Goal: Task Accomplishment & Management: Use online tool/utility

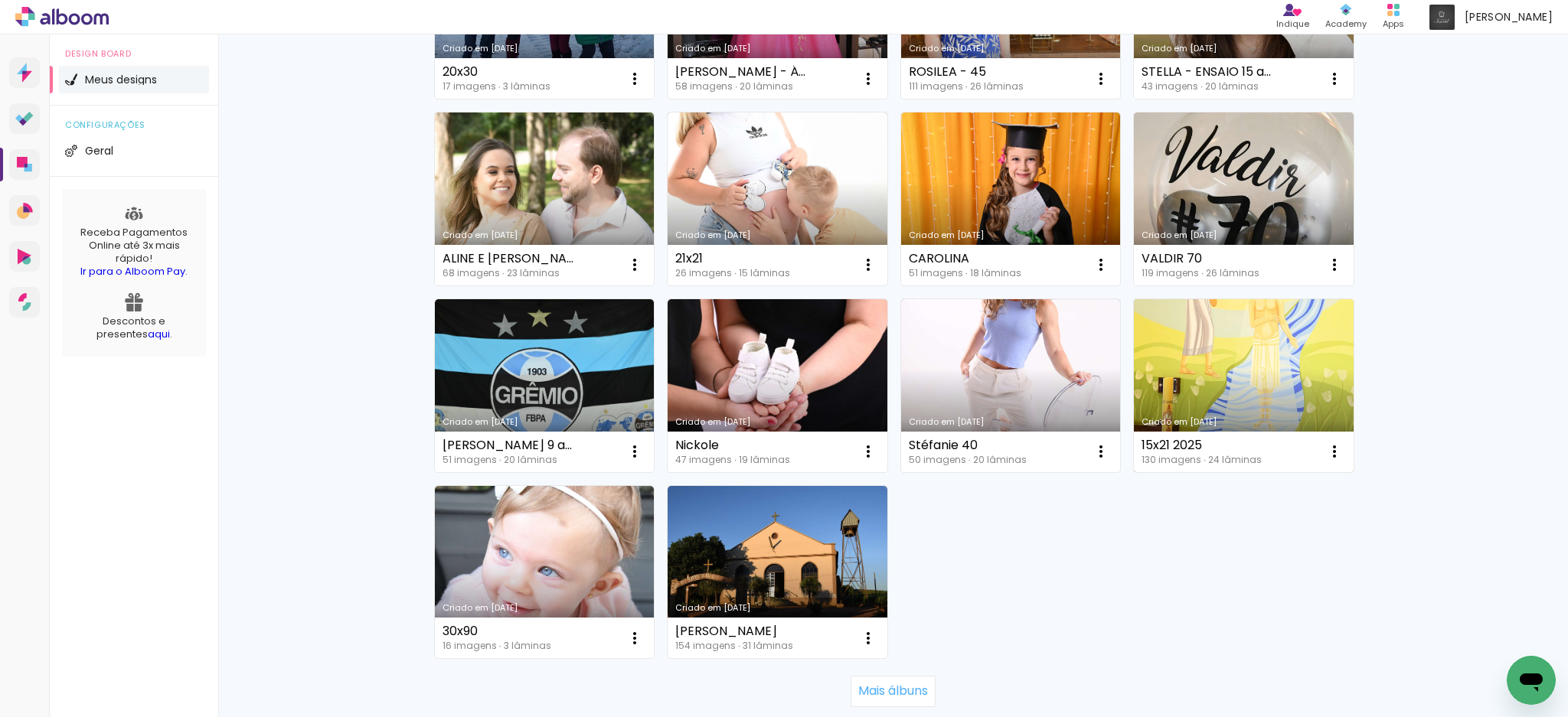
scroll to position [944, 0]
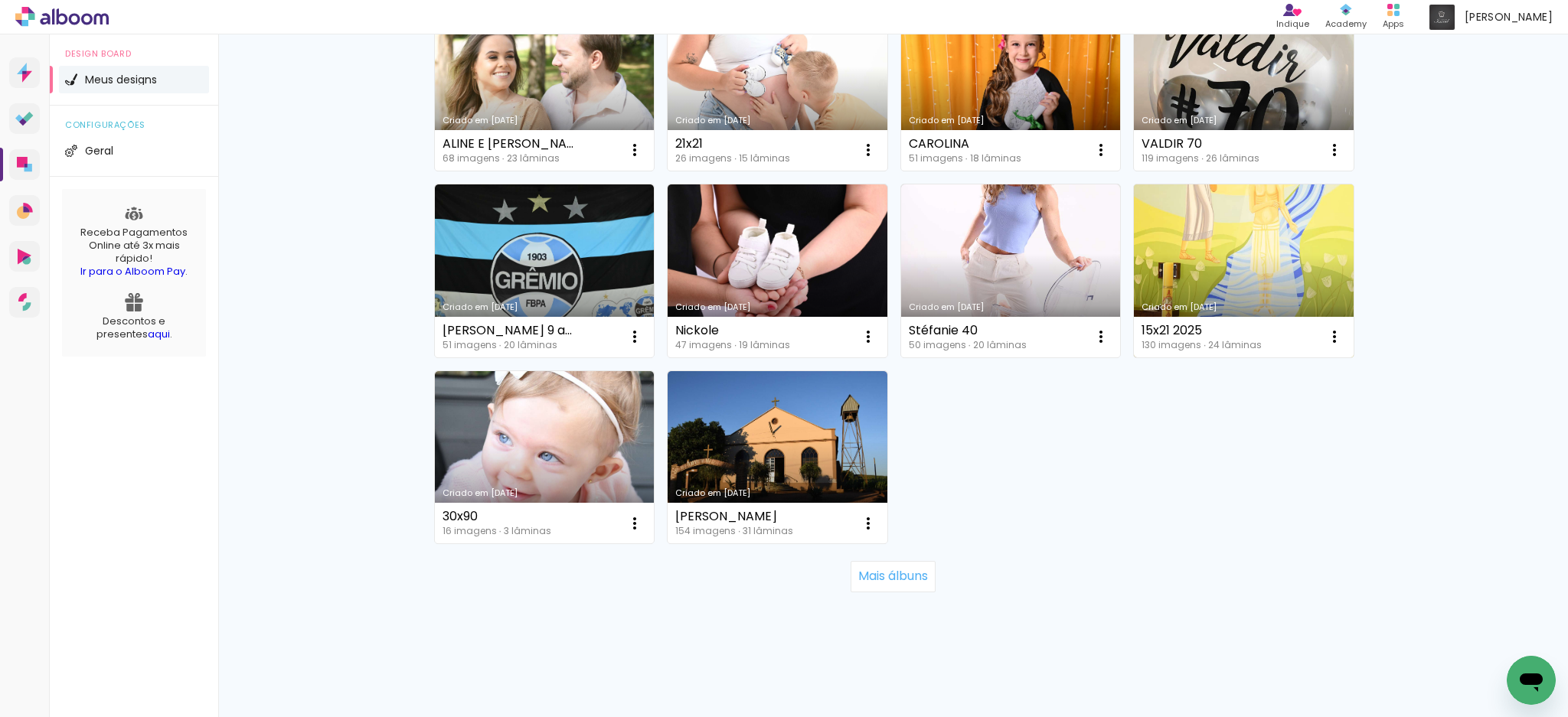
click at [1245, 279] on link "Criado em [DATE]" at bounding box center [1243, 271] width 219 height 173
